Goal: Check status: Check status

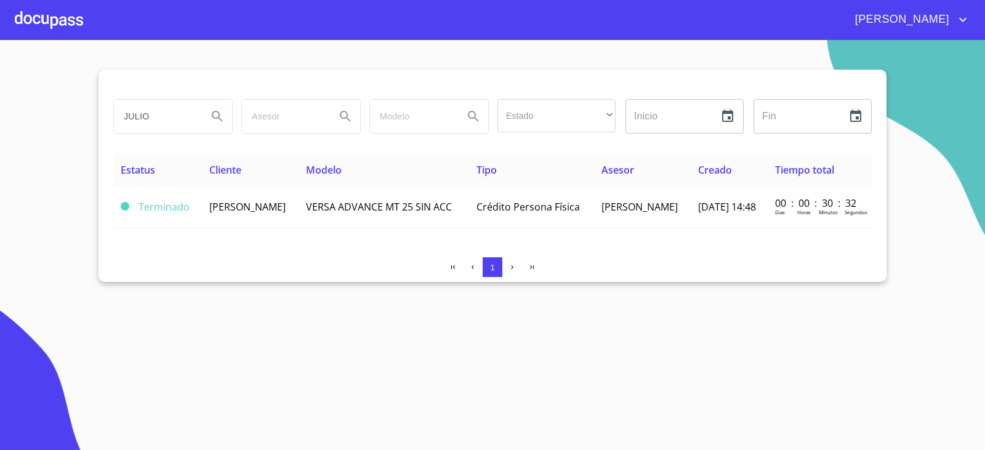
click at [164, 111] on input "JULIO" at bounding box center [156, 116] width 84 height 33
type input "n"
type input "[PERSON_NAME]"
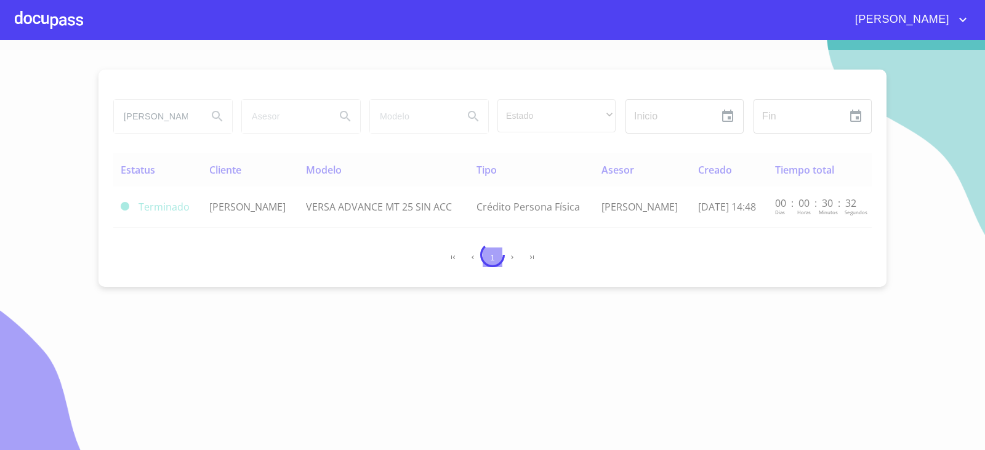
drag, startPoint x: 348, startPoint y: 467, endPoint x: 359, endPoint y: 465, distance: 11.4
click at [359, 449] on html "[PERSON_NAME] Estado ​ ​ Inicio ​ Fin ​ Estatus Cliente Modelo Tipo Asesor Crea…" at bounding box center [492, 225] width 985 height 450
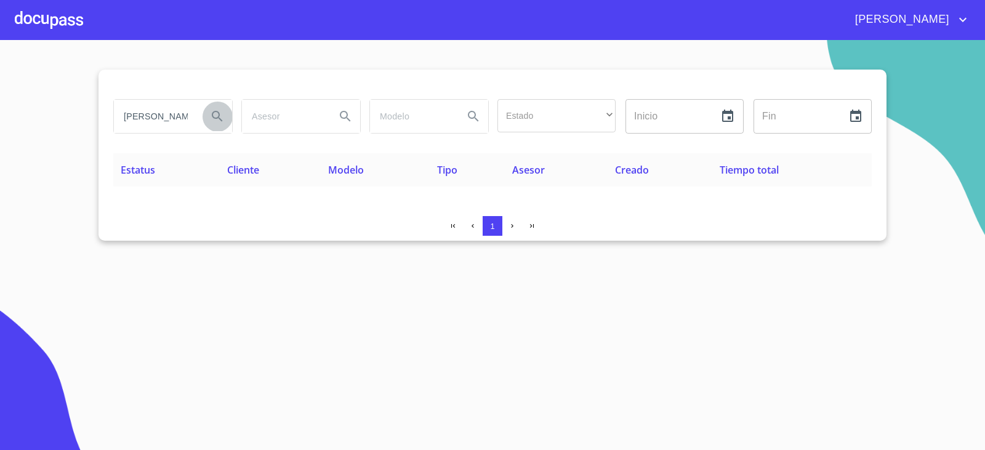
click at [213, 111] on icon "Search" at bounding box center [217, 116] width 15 height 15
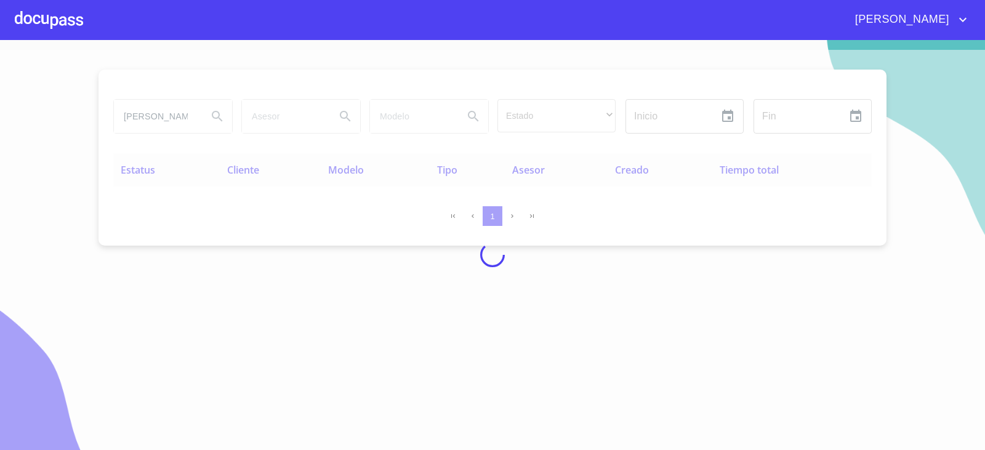
click at [79, 33] on div at bounding box center [49, 19] width 68 height 39
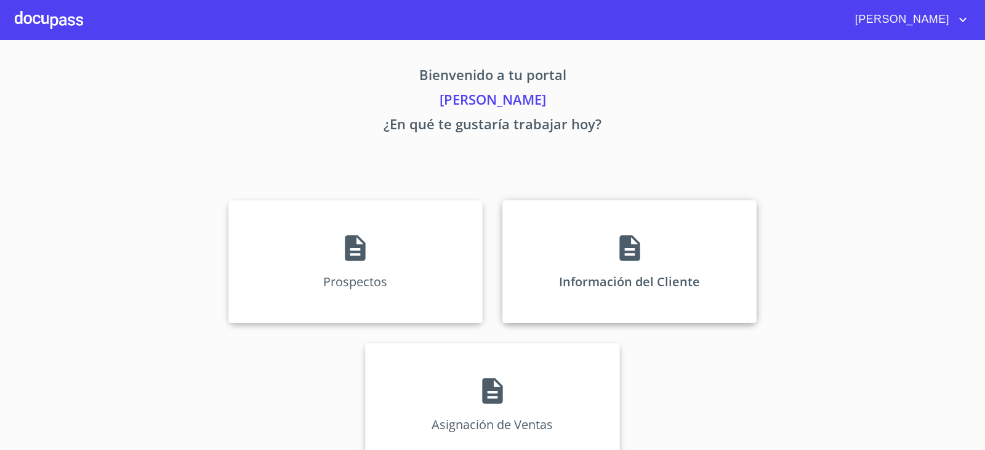
click at [600, 252] on div "Información del Cliente" at bounding box center [629, 261] width 254 height 123
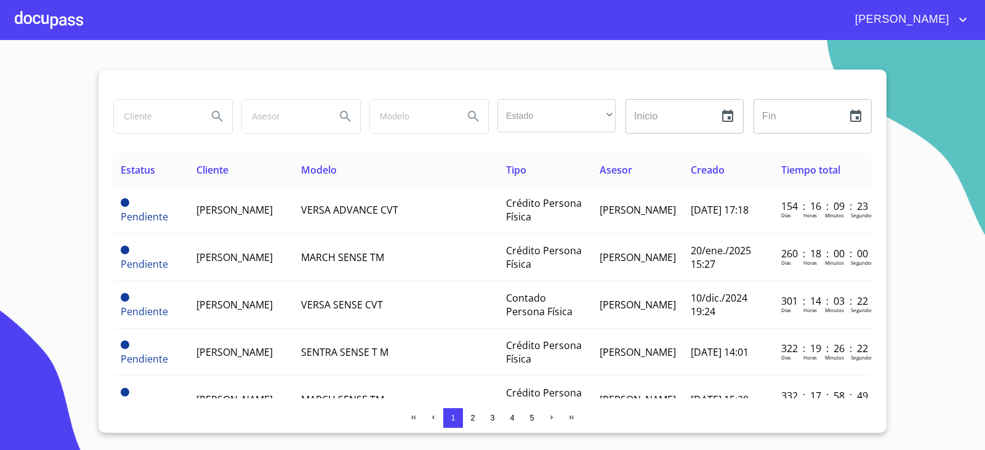
click at [179, 122] on input "search" at bounding box center [156, 116] width 84 height 33
type input "[PERSON_NAME]"
click at [213, 121] on icon "Search" at bounding box center [217, 116] width 15 height 15
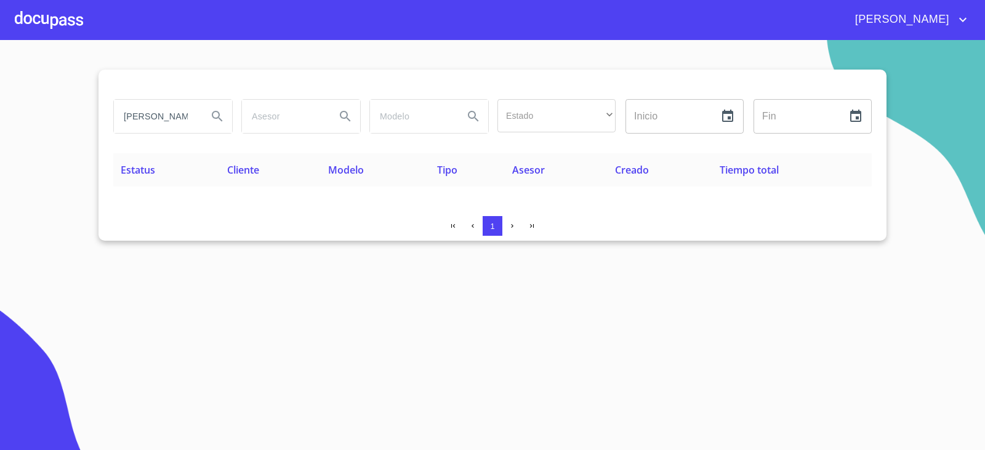
click at [183, 96] on div "[PERSON_NAME]" at bounding box center [172, 116] width 128 height 44
click at [183, 113] on input "[PERSON_NAME]" at bounding box center [156, 116] width 84 height 33
